Goal: Task Accomplishment & Management: Manage account settings

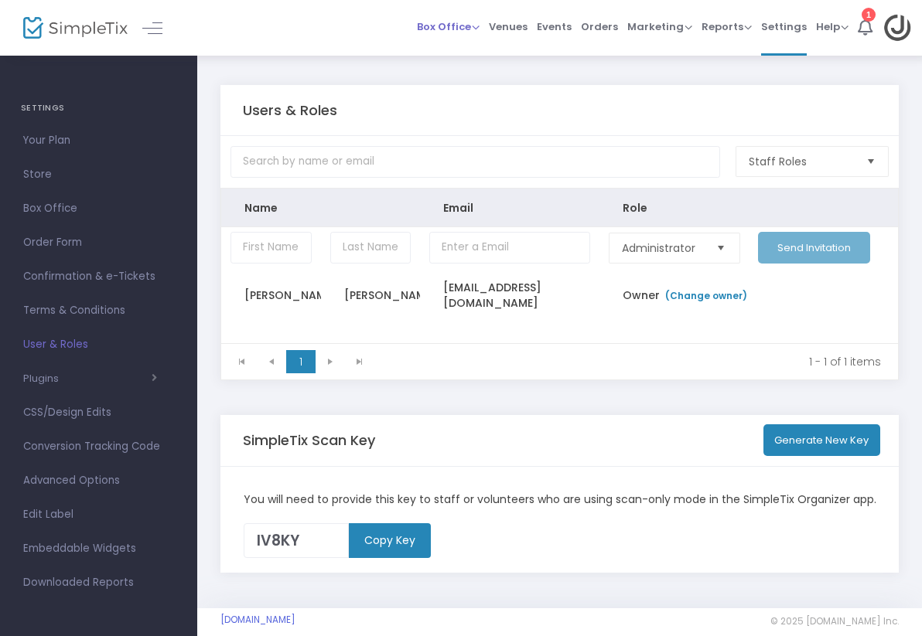
click at [417, 25] on span "Box Office" at bounding box center [448, 26] width 63 height 15
click at [489, 28] on span "Venues" at bounding box center [508, 26] width 39 height 39
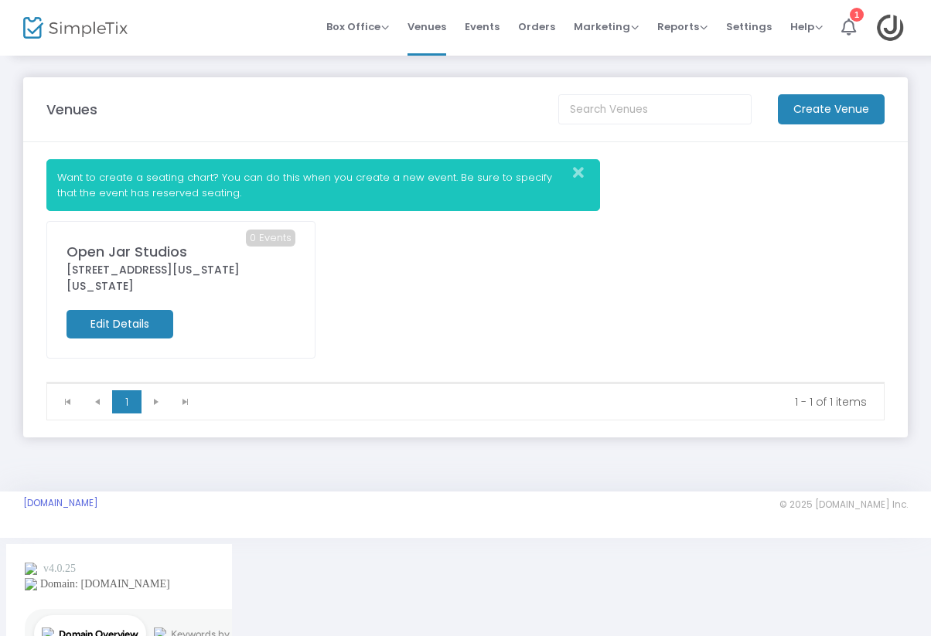
click at [579, 166] on icon "Close" at bounding box center [578, 172] width 11 height 15
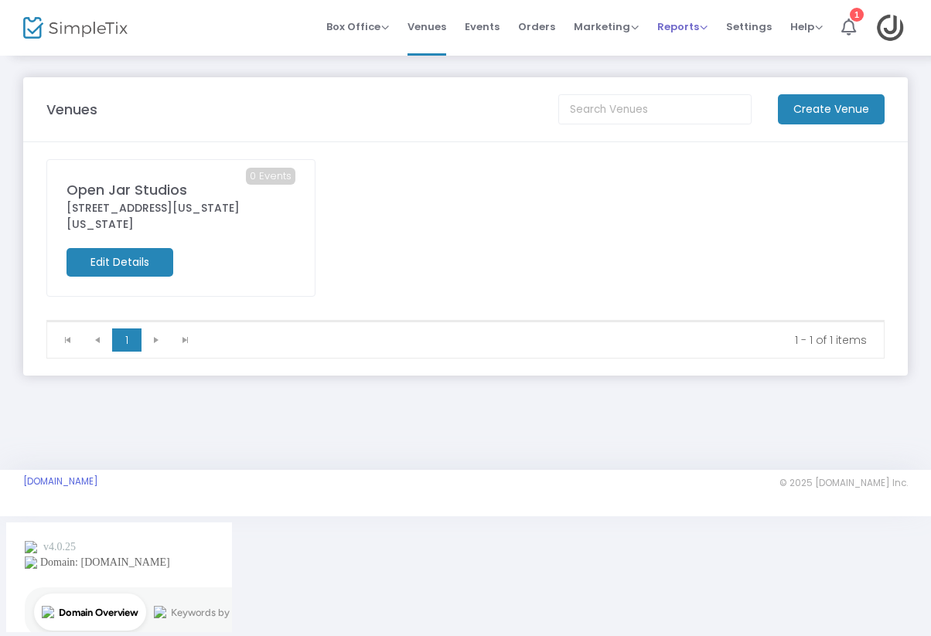
click at [687, 28] on span "Reports" at bounding box center [682, 26] width 50 height 15
click at [546, 29] on span "Orders" at bounding box center [536, 26] width 37 height 39
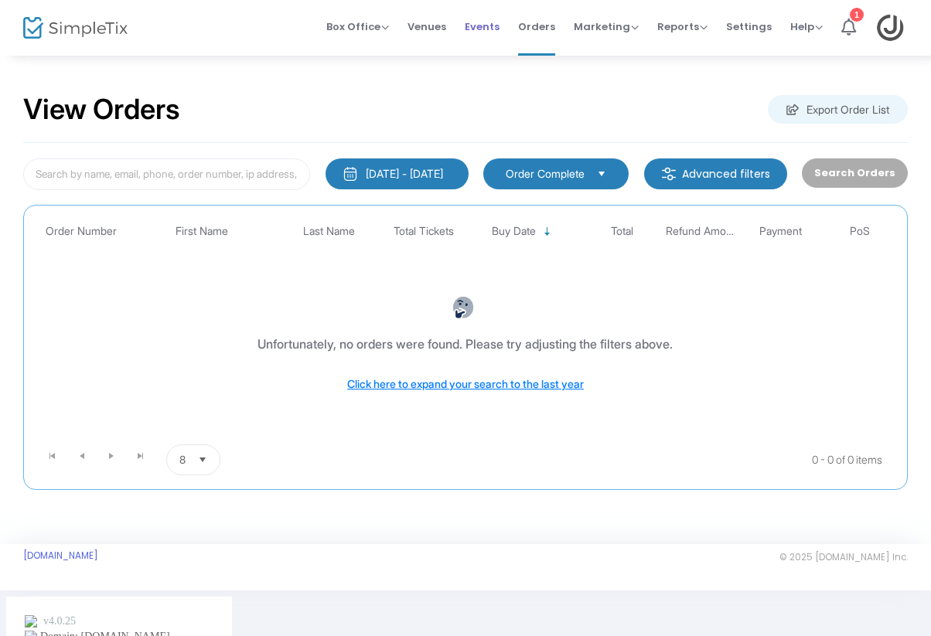
click at [483, 24] on span "Events" at bounding box center [482, 26] width 35 height 39
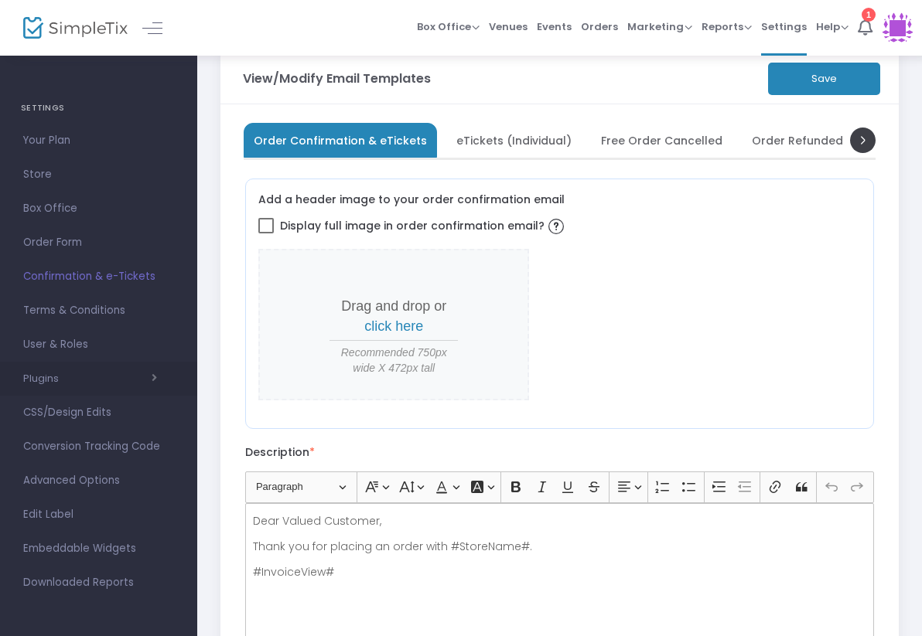
scroll to position [41, 0]
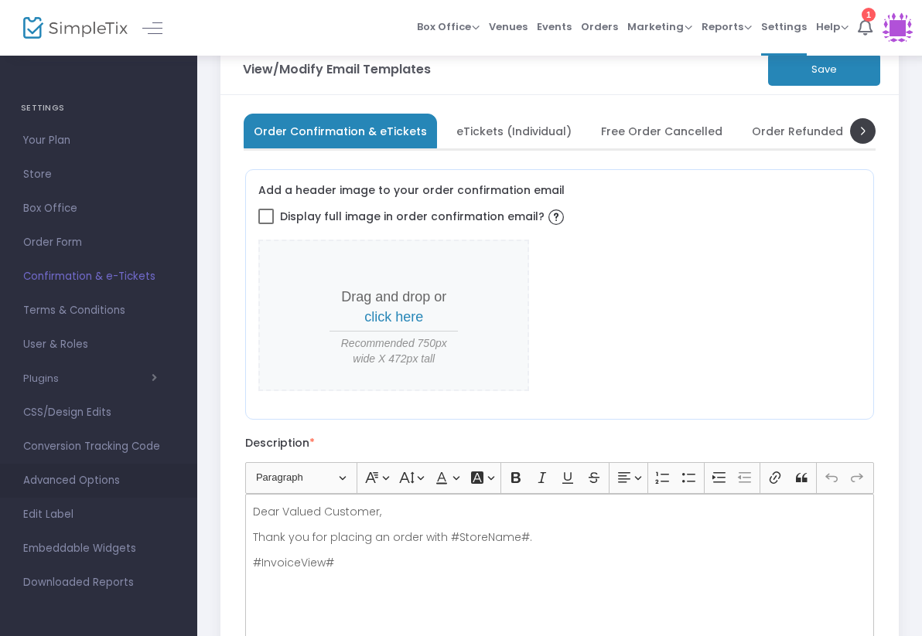
click at [84, 477] on span "Advanced Options" at bounding box center [98, 481] width 151 height 20
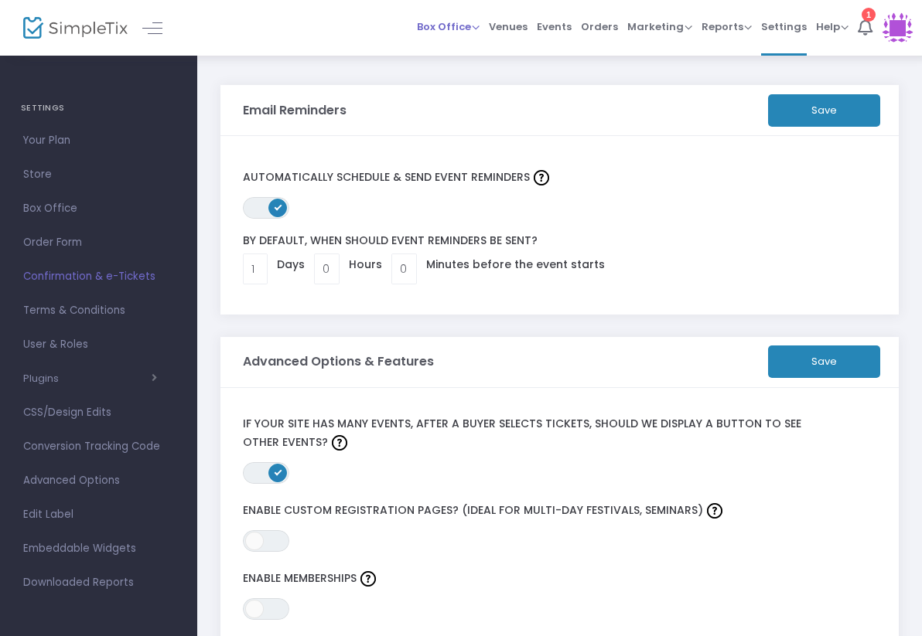
click at [417, 27] on span "Box Office" at bounding box center [448, 26] width 63 height 15
click at [417, 48] on li "Sell Tickets" at bounding box center [472, 52] width 111 height 30
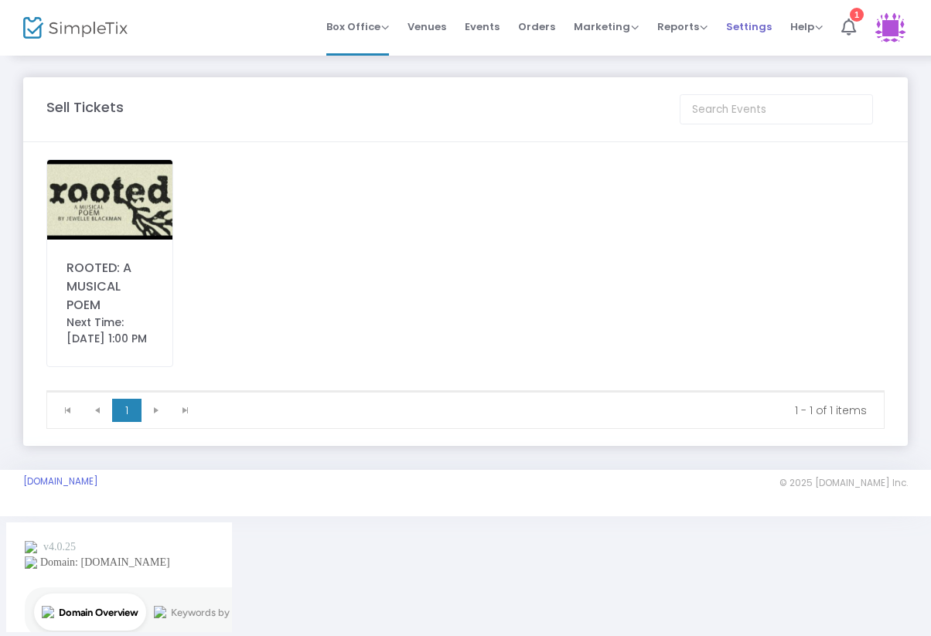
click at [744, 27] on span "Settings" at bounding box center [749, 26] width 46 height 39
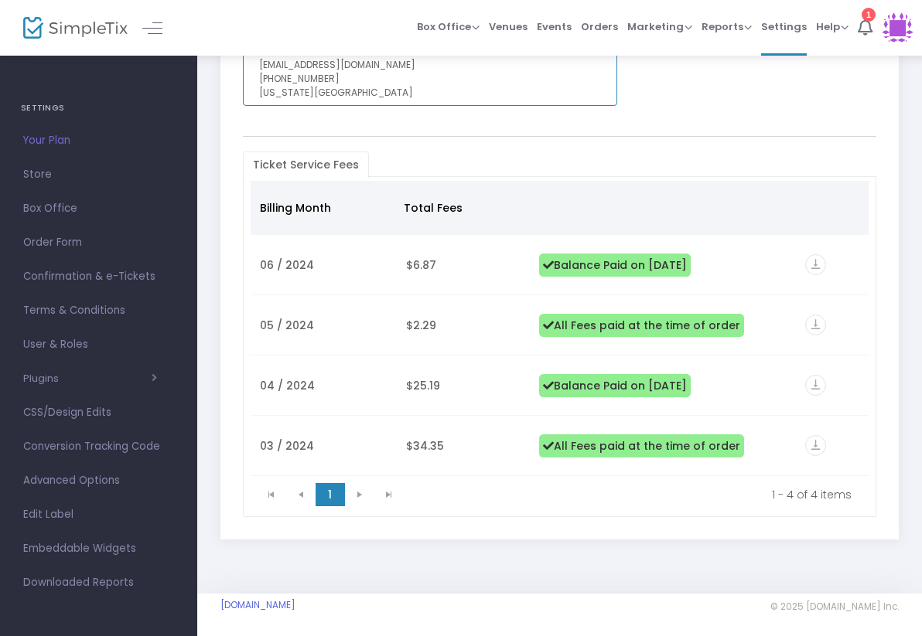
scroll to position [275, 0]
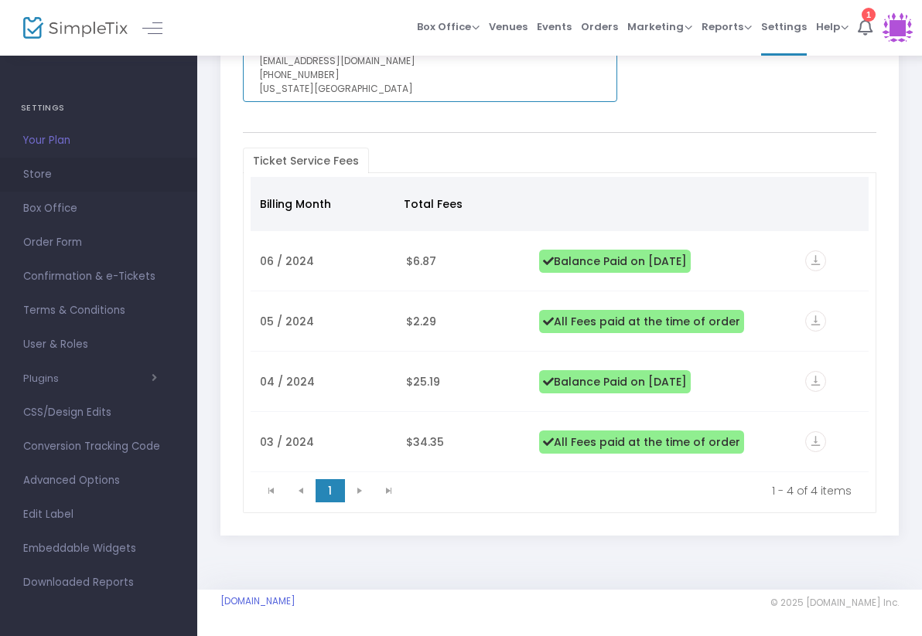
click at [48, 176] on span "Store" at bounding box center [98, 175] width 151 height 20
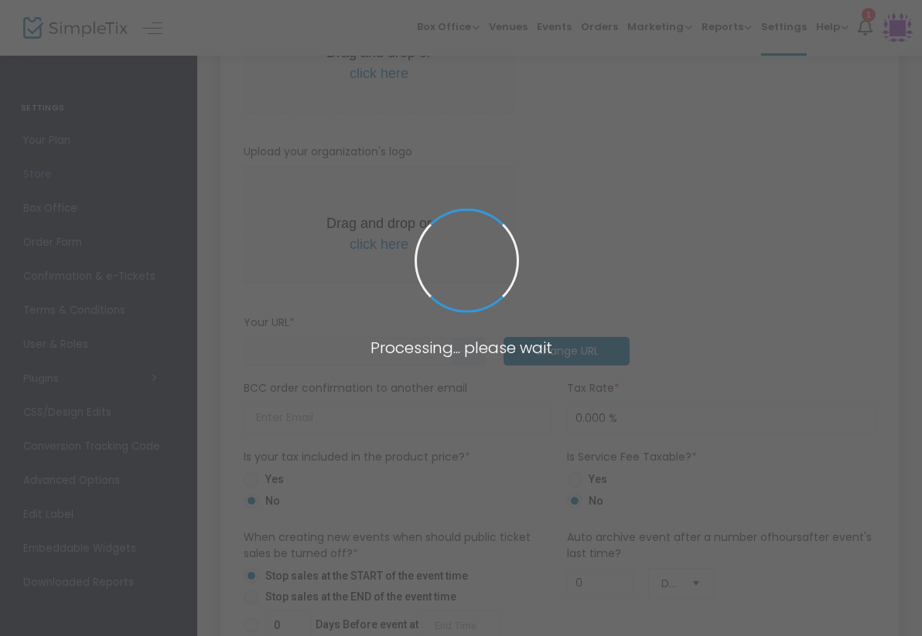
type input "https://StageDoor"
type input "Stage Door Network LLC"
type input "+1 646-468-6532"
type input "stagedoorfoundation"
